Goal: Information Seeking & Learning: Find specific fact

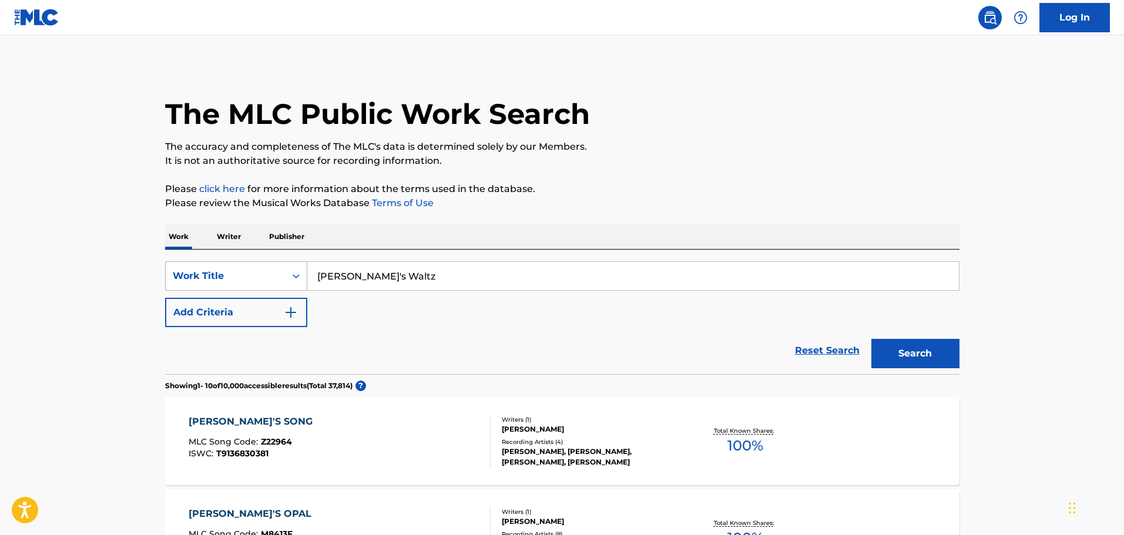
drag, startPoint x: 409, startPoint y: 272, endPoint x: 236, endPoint y: 273, distance: 173.3
click at [236, 273] on div "SearchWithCriteria2a739521-b550-430d-b29b-c1b74b844649 Work Title [PERSON_NAME]…" at bounding box center [562, 275] width 794 height 29
paste input "Unopened"
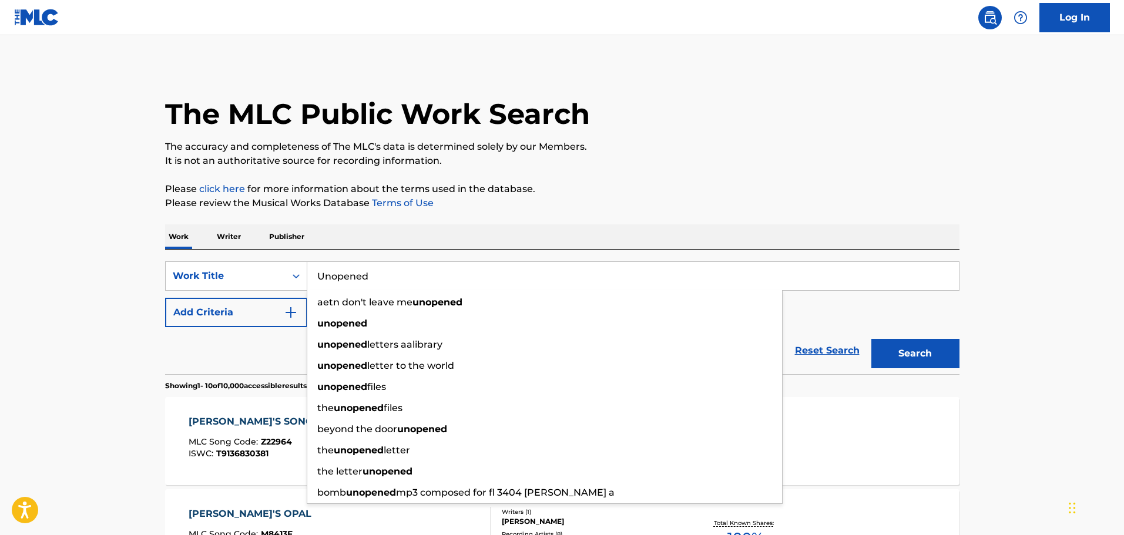
type input "Unopened"
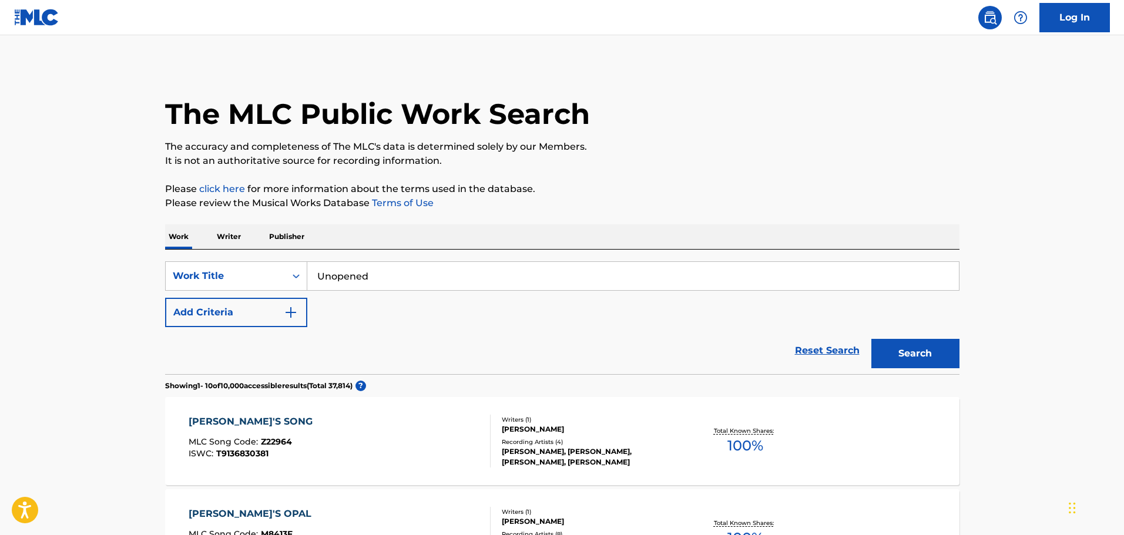
click at [206, 347] on div "Reset Search Search" at bounding box center [562, 350] width 794 height 47
click at [279, 314] on button "Add Criteria" at bounding box center [236, 312] width 142 height 29
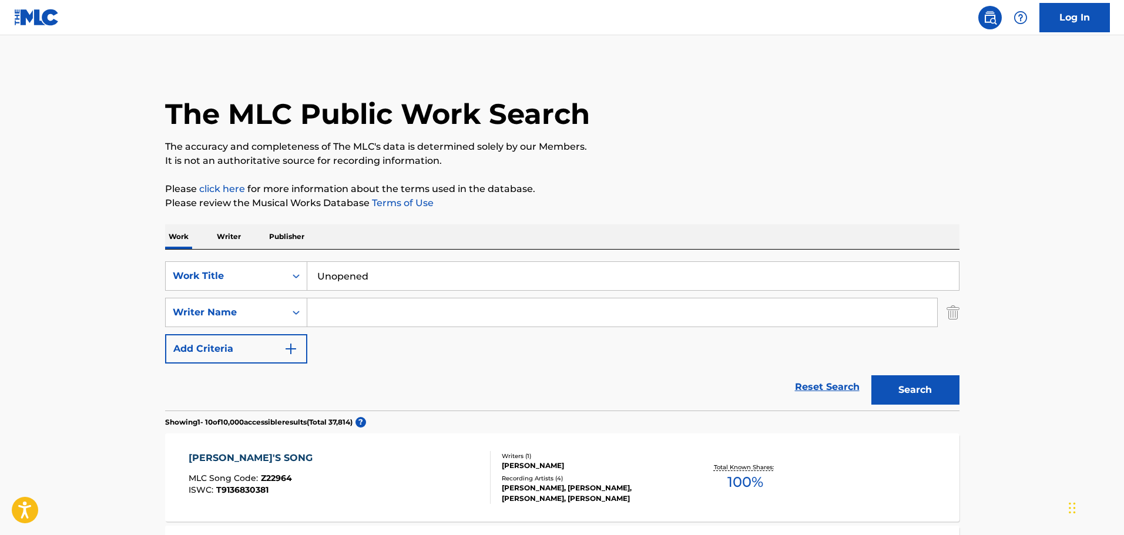
click at [335, 307] on input "Search Form" at bounding box center [622, 312] width 630 height 28
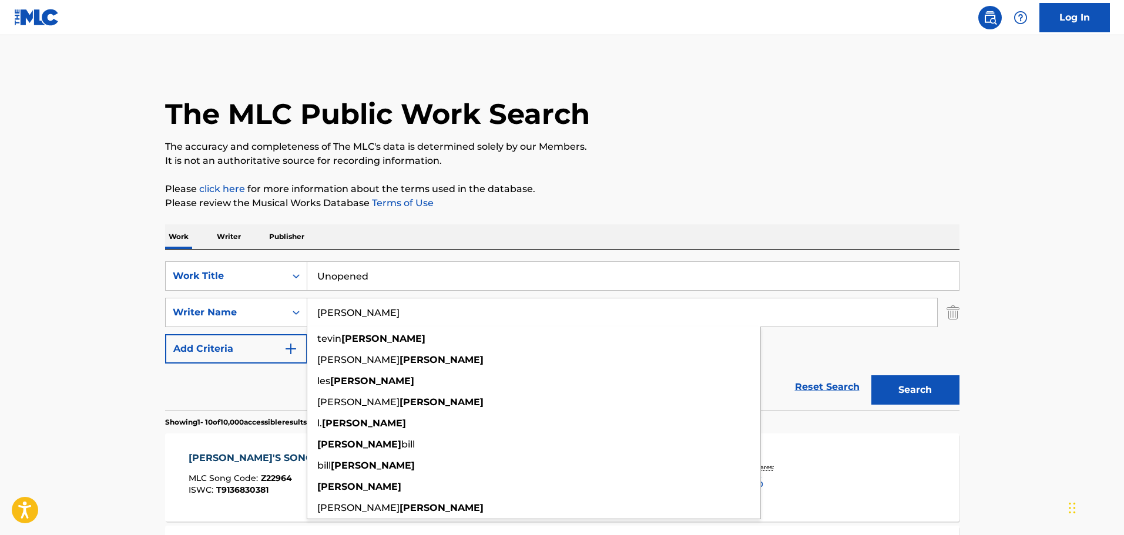
type input "[PERSON_NAME]"
click at [871, 375] on button "Search" at bounding box center [915, 389] width 88 height 29
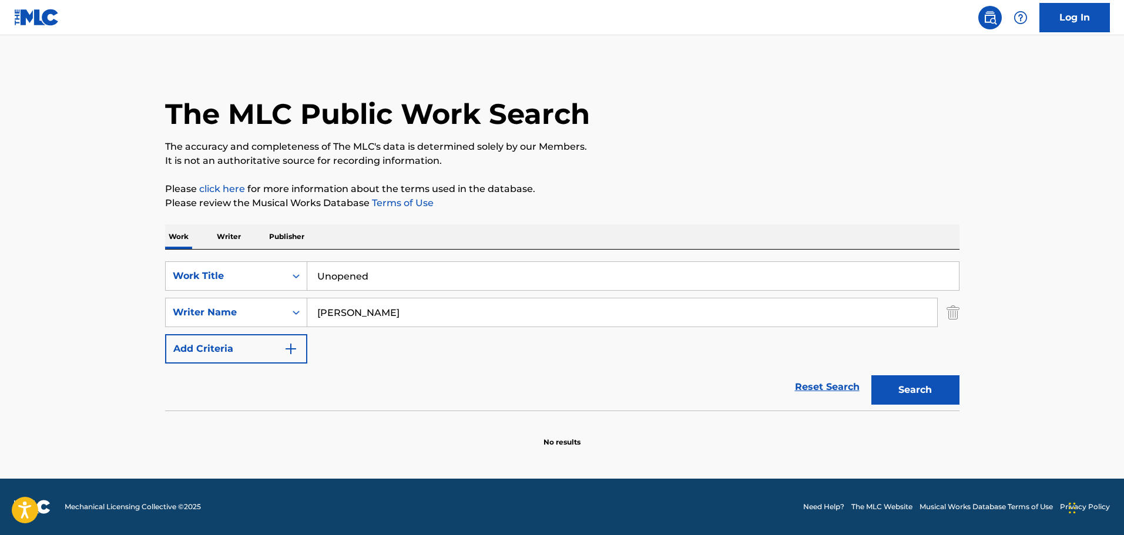
click at [913, 382] on button "Search" at bounding box center [915, 389] width 88 height 29
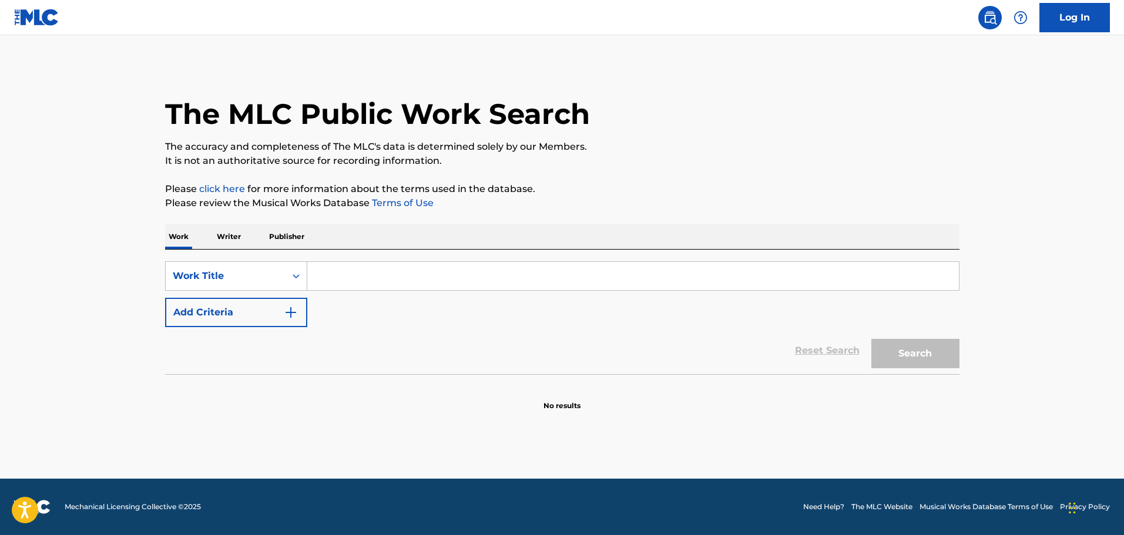
click at [363, 273] on input "Search Form" at bounding box center [633, 276] width 652 height 28
paste input "Unopened"
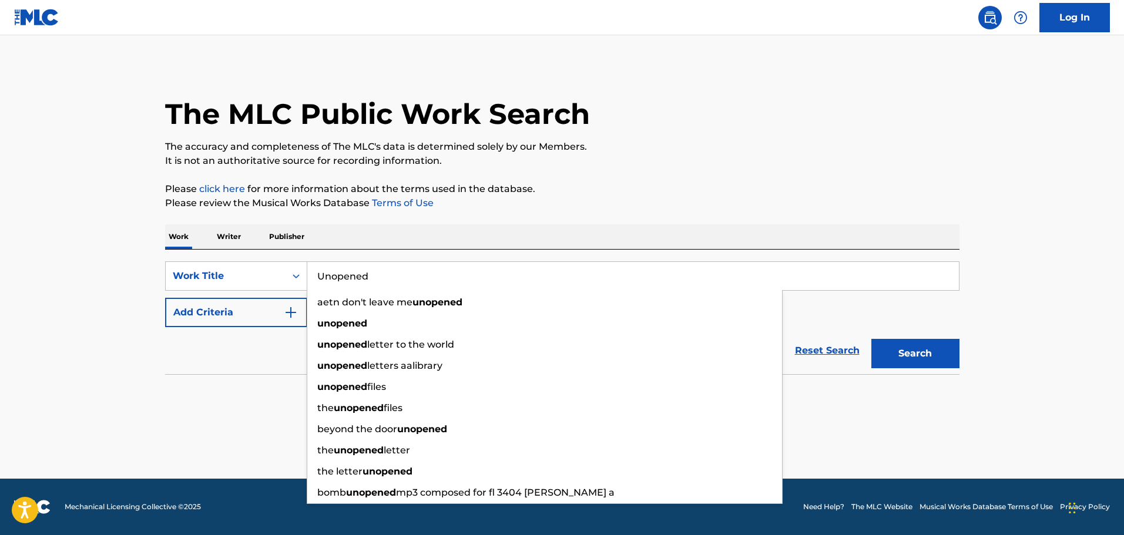
type input "Unopened"
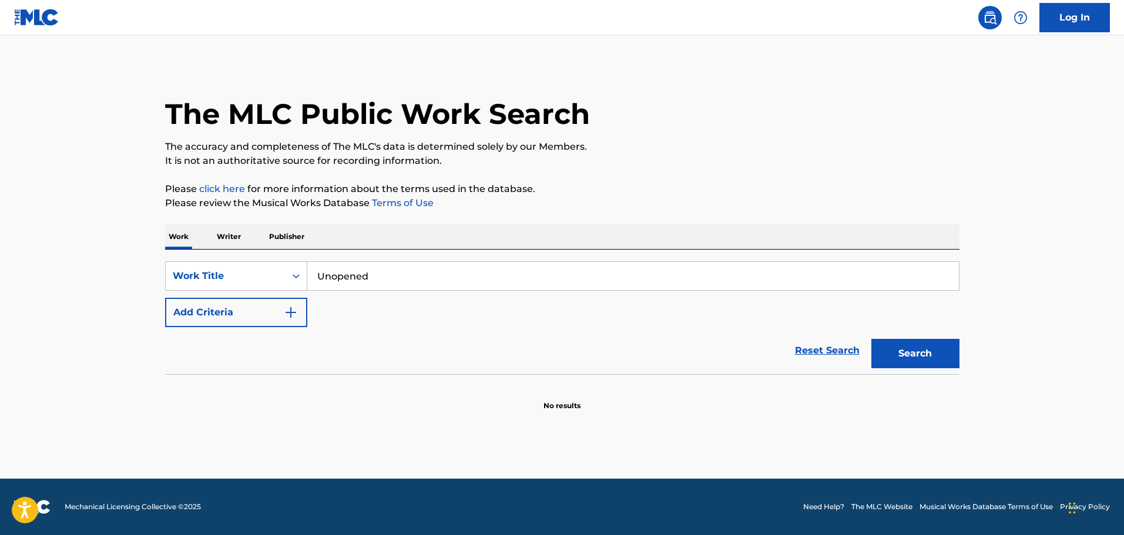
click at [237, 348] on div "Reset Search Search" at bounding box center [562, 350] width 794 height 47
click at [281, 311] on button "Add Criteria" at bounding box center [236, 312] width 142 height 29
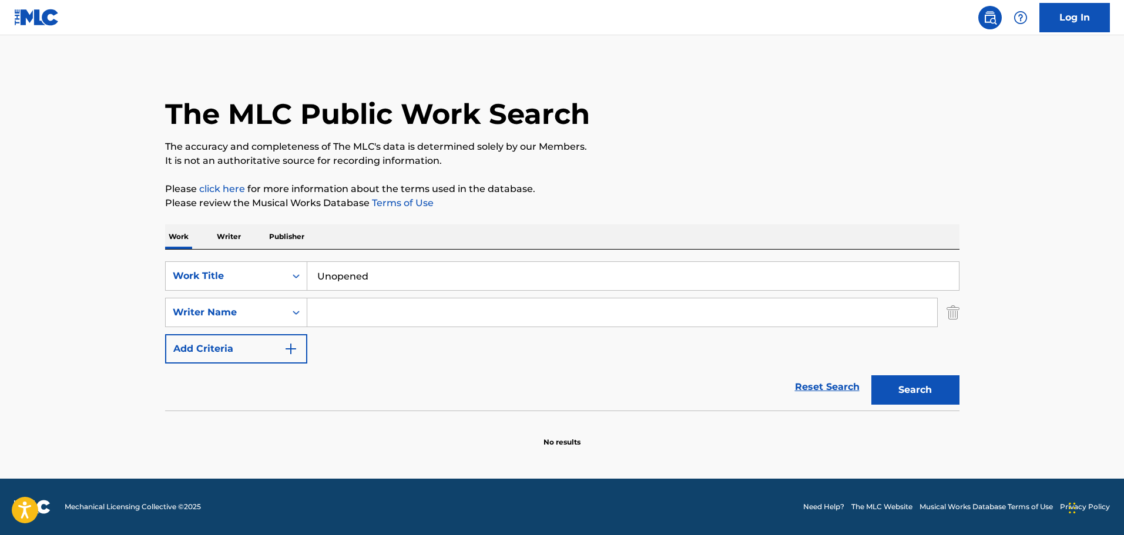
click at [342, 310] on input "Search Form" at bounding box center [622, 312] width 630 height 28
type input "s"
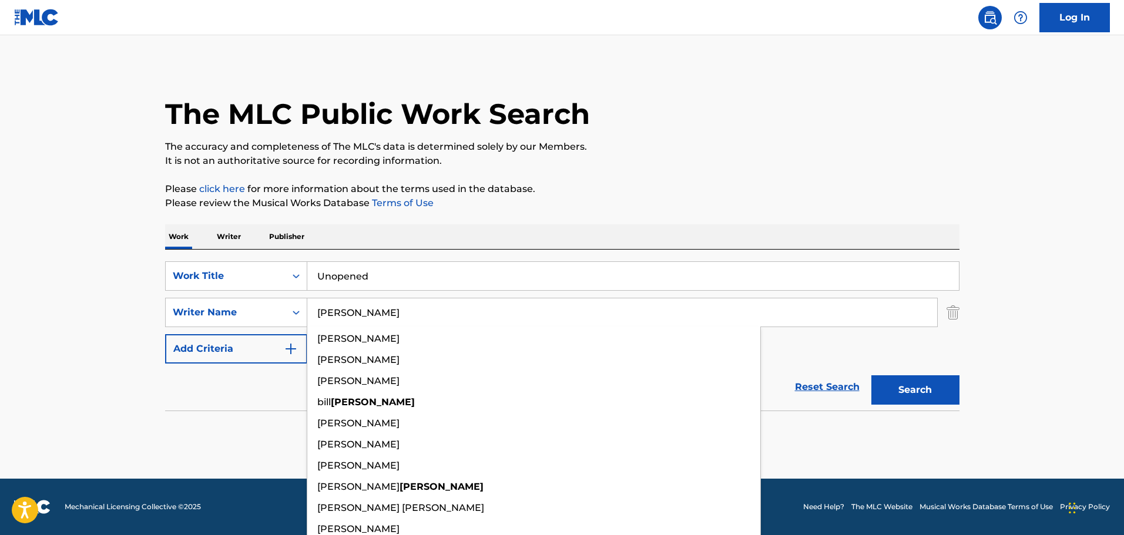
type input "Satcher"
click at [871, 375] on button "Search" at bounding box center [915, 389] width 88 height 29
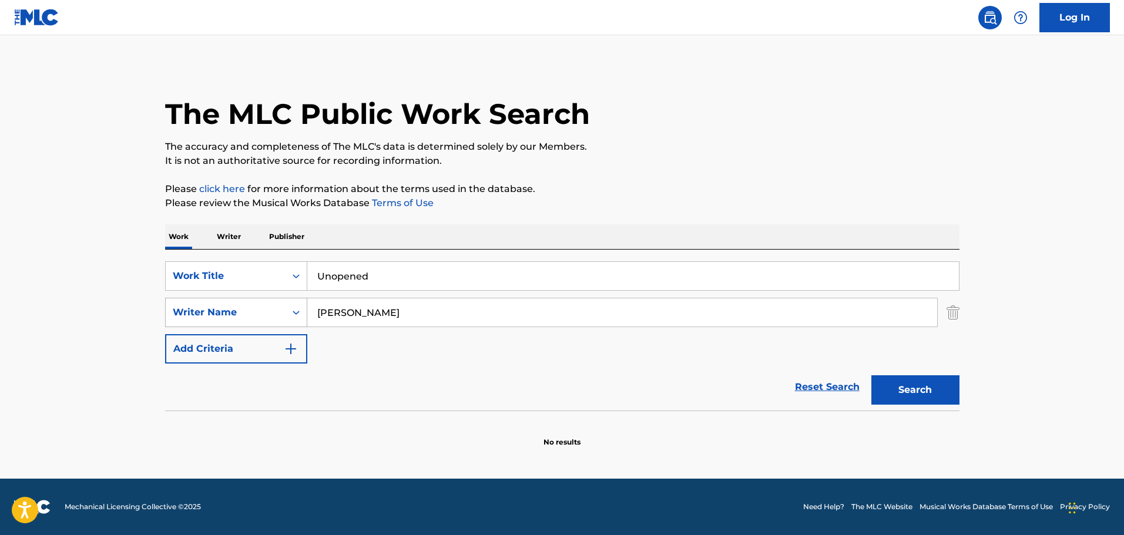
drag, startPoint x: 388, startPoint y: 314, endPoint x: 280, endPoint y: 308, distance: 108.9
click at [280, 308] on div "SearchWithCriteriaa2885983-583a-41a2-b73d-7a03dee0b451 Writer Name Satcher" at bounding box center [562, 312] width 794 height 29
click at [923, 389] on button "Search" at bounding box center [915, 389] width 88 height 29
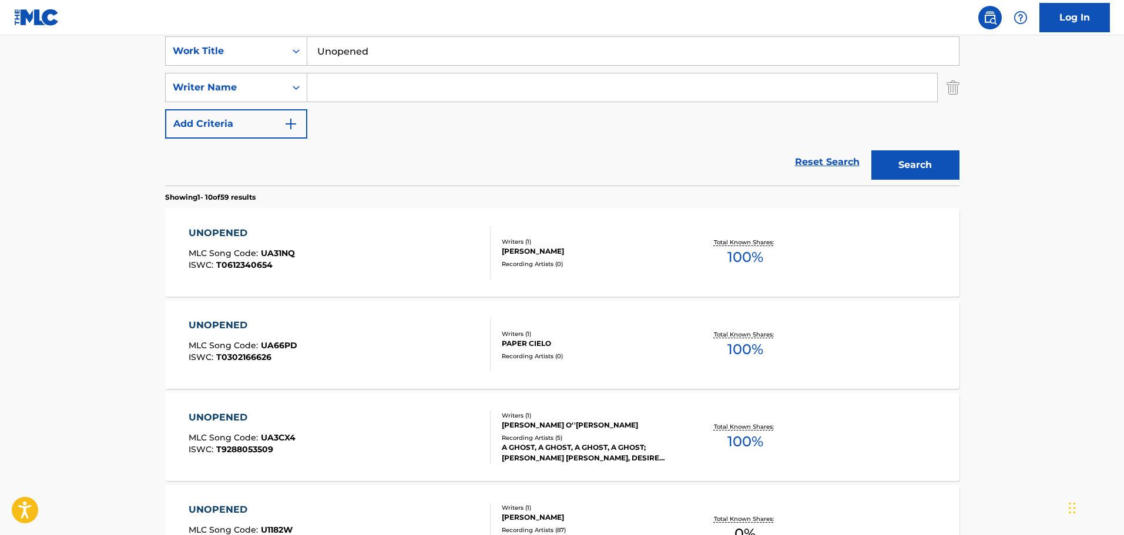
scroll to position [235, 0]
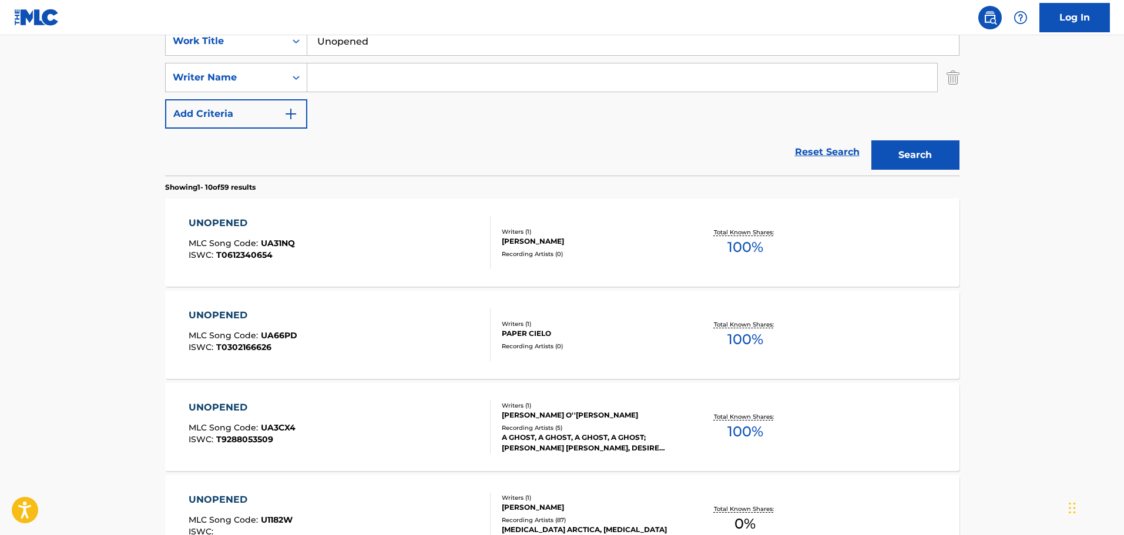
click at [1028, 226] on main "The MLC Public Work Search The accuracy and completeness of The MLC's data is d…" at bounding box center [562, 491] width 1124 height 1383
click at [968, 304] on div "The MLC Public Work Search The accuracy and completeness of The MLC's data is d…" at bounding box center [562, 504] width 823 height 1348
